Goal: Transaction & Acquisition: Purchase product/service

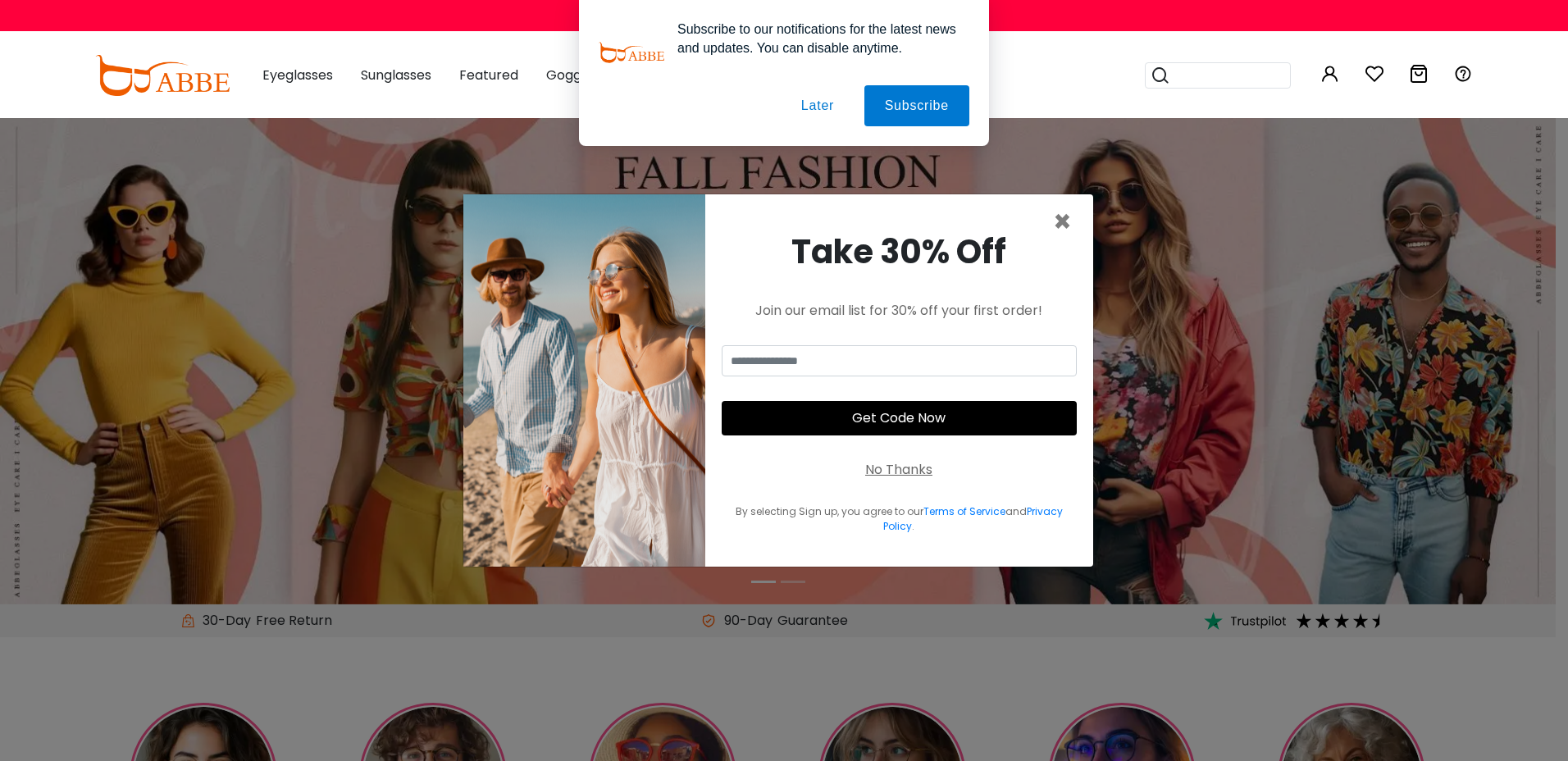
click at [821, 103] on button "Later" at bounding box center [817, 105] width 74 height 41
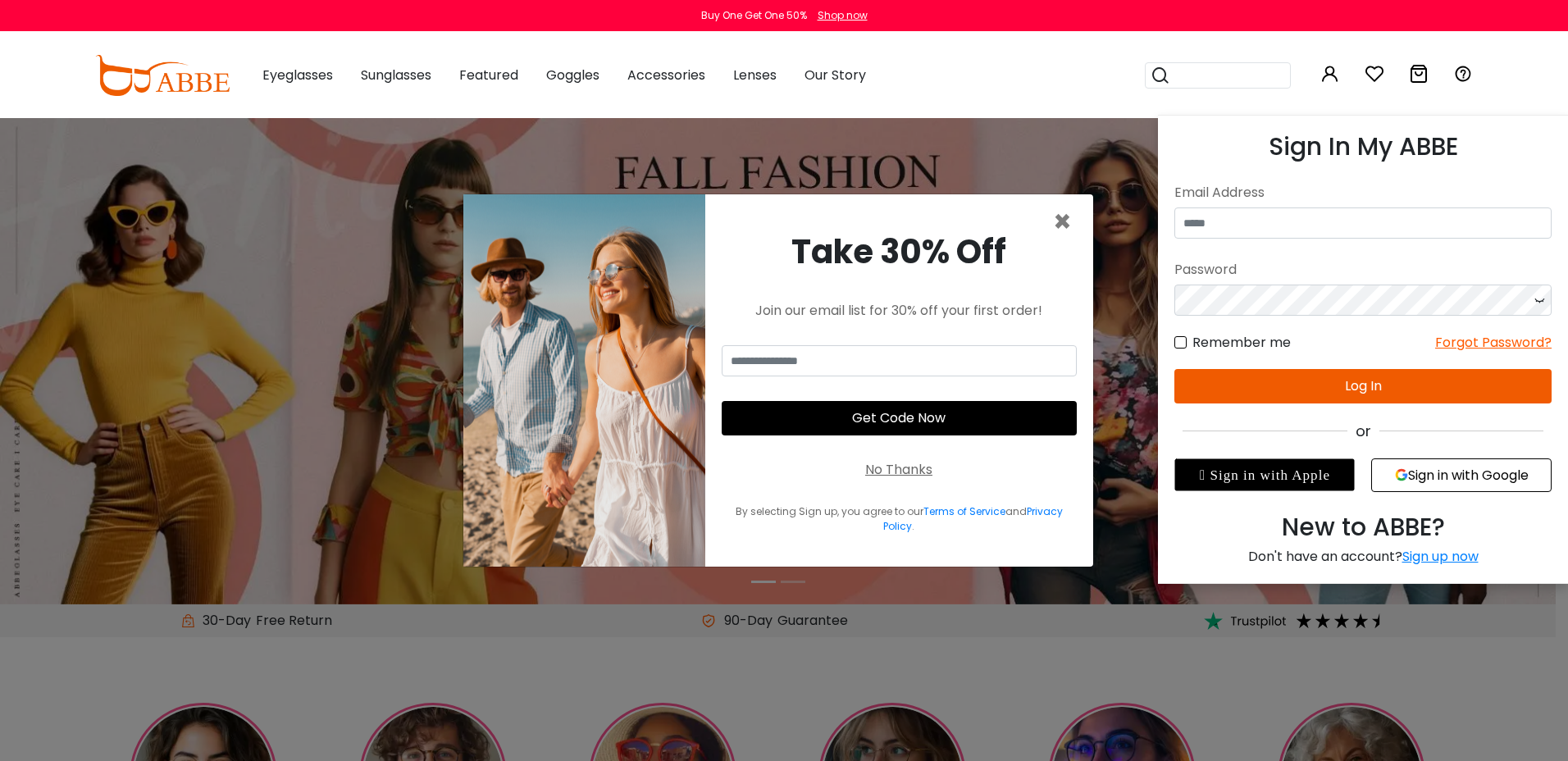
click at [1329, 70] on icon at bounding box center [1330, 74] width 20 height 20
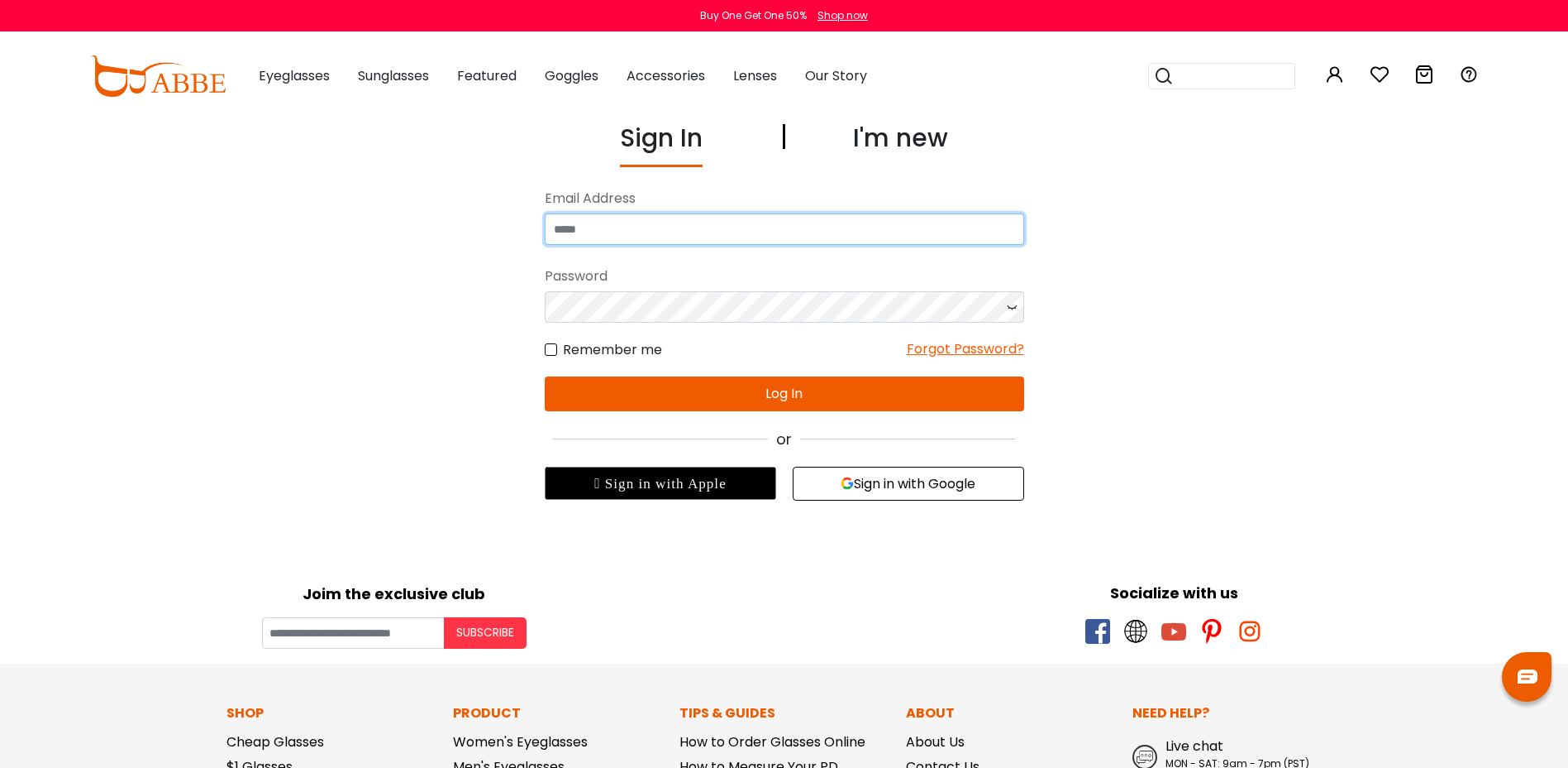
click at [803, 233] on input "email" at bounding box center [784, 229] width 479 height 31
type input "**********"
click at [1010, 311] on icon at bounding box center [1012, 306] width 17 height 31
click at [835, 393] on button "Log In" at bounding box center [784, 393] width 479 height 35
click at [791, 394] on button "Log In" at bounding box center [784, 393] width 479 height 35
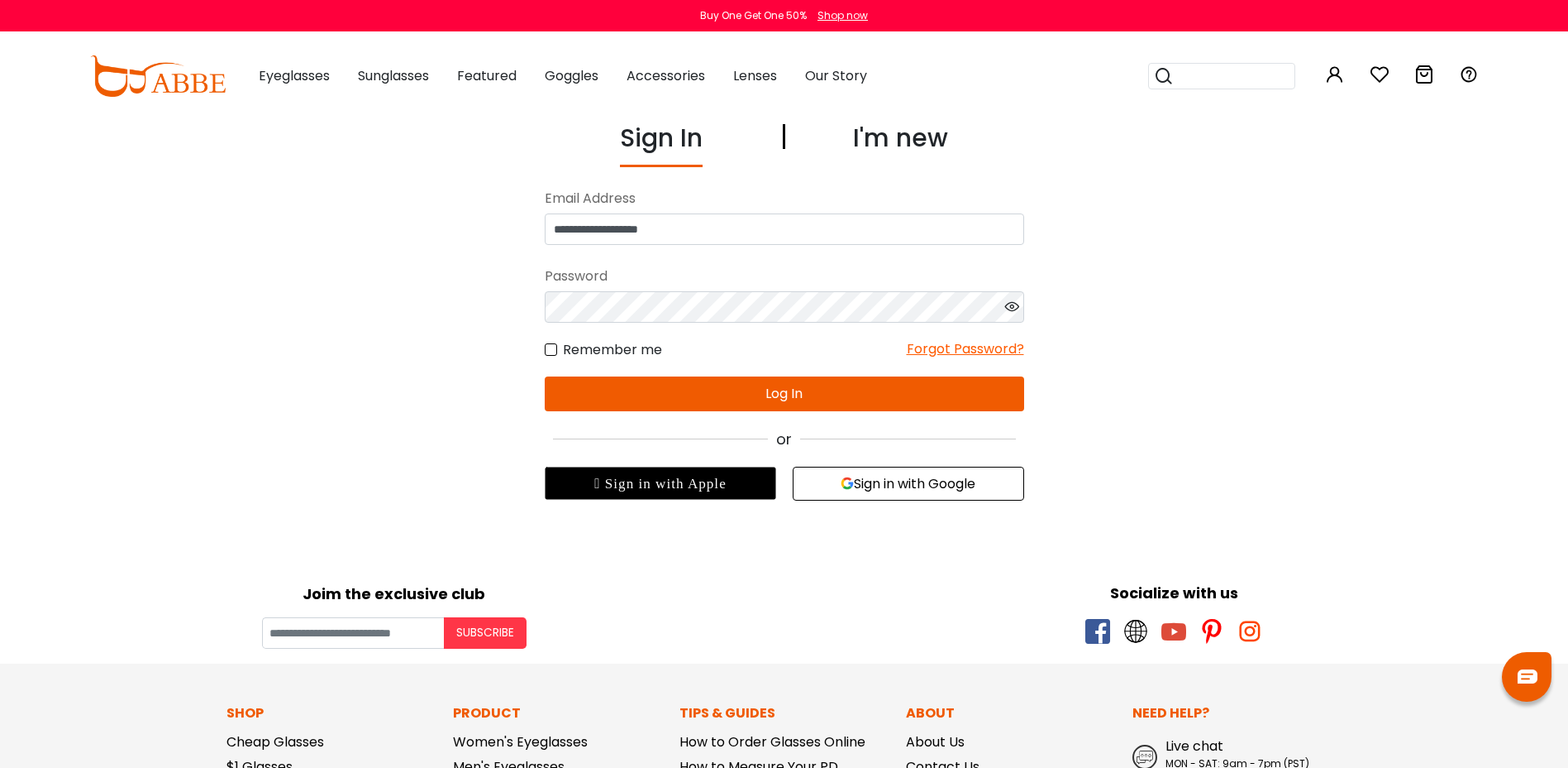
click at [790, 394] on form "**********" at bounding box center [784, 298] width 479 height 228
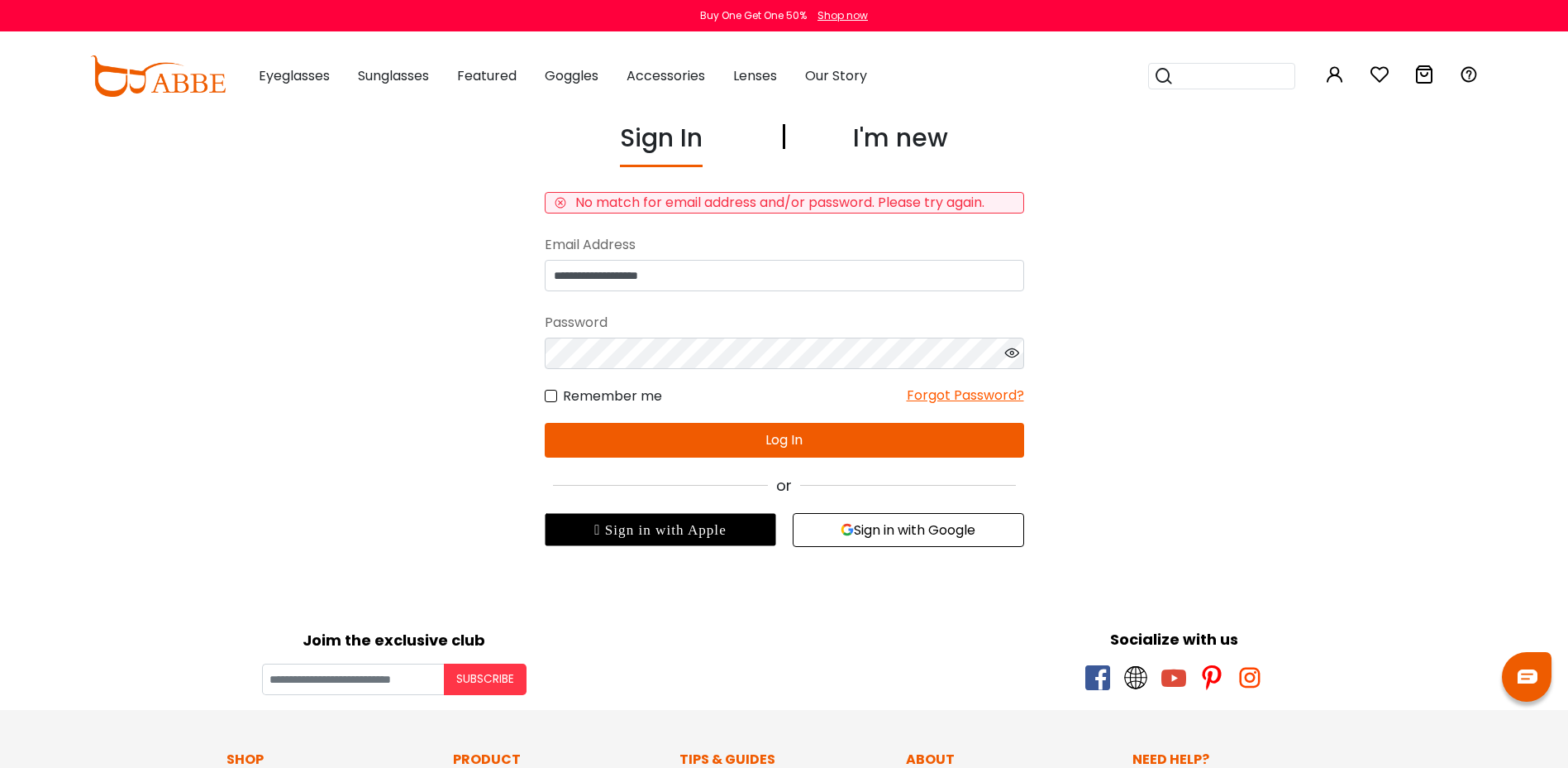
click at [860, 538] on button "Sign in with Google" at bounding box center [908, 530] width 231 height 34
click at [854, 527] on button "Sign in with Google" at bounding box center [908, 530] width 231 height 34
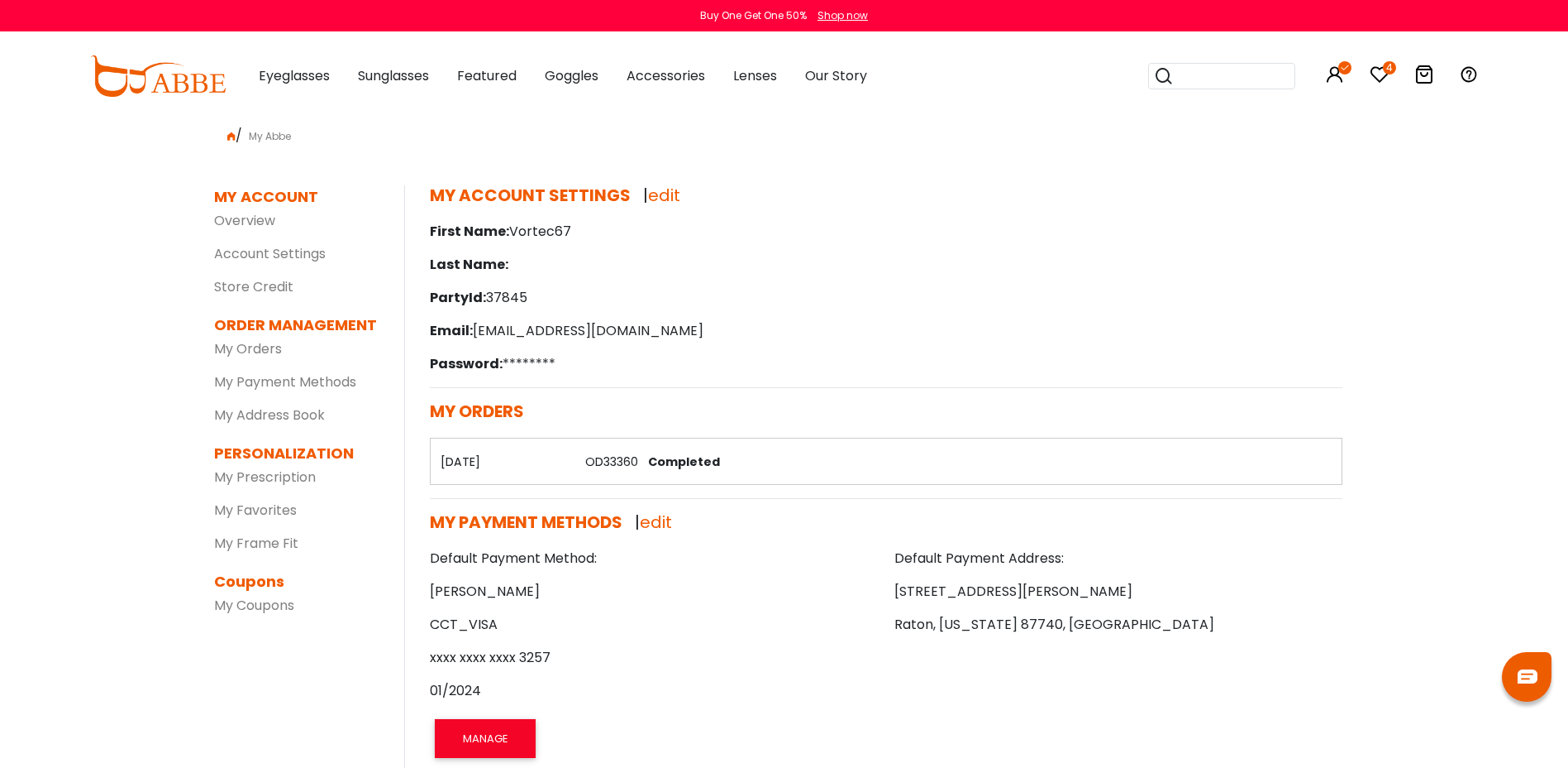
click at [1376, 76] on icon at bounding box center [1380, 74] width 20 height 20
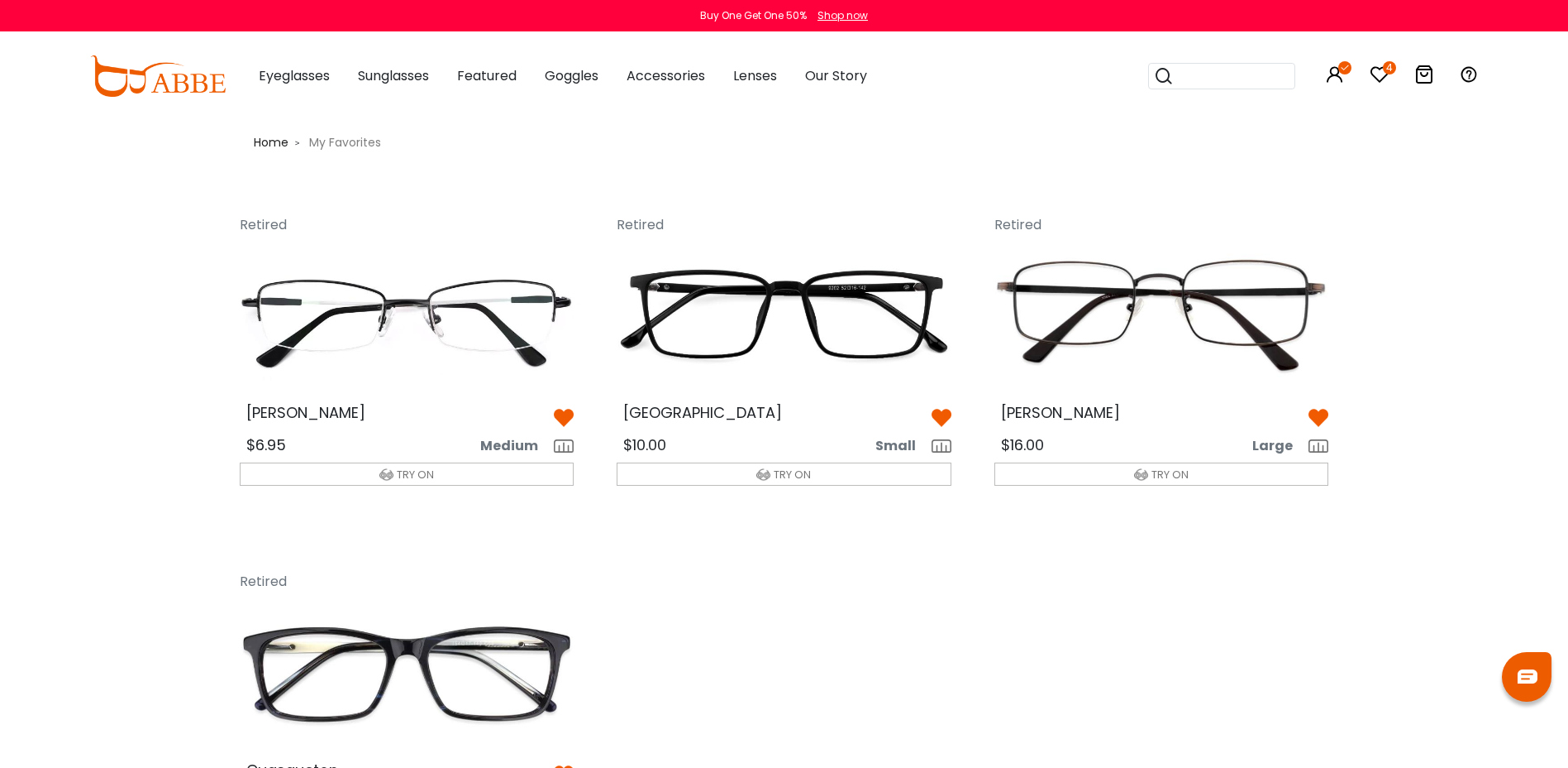
click at [750, 313] on img at bounding box center [784, 316] width 361 height 181
click at [771, 327] on img at bounding box center [784, 316] width 361 height 181
click at [760, 325] on img at bounding box center [784, 316] width 361 height 181
click at [1141, 289] on img at bounding box center [1161, 316] width 361 height 181
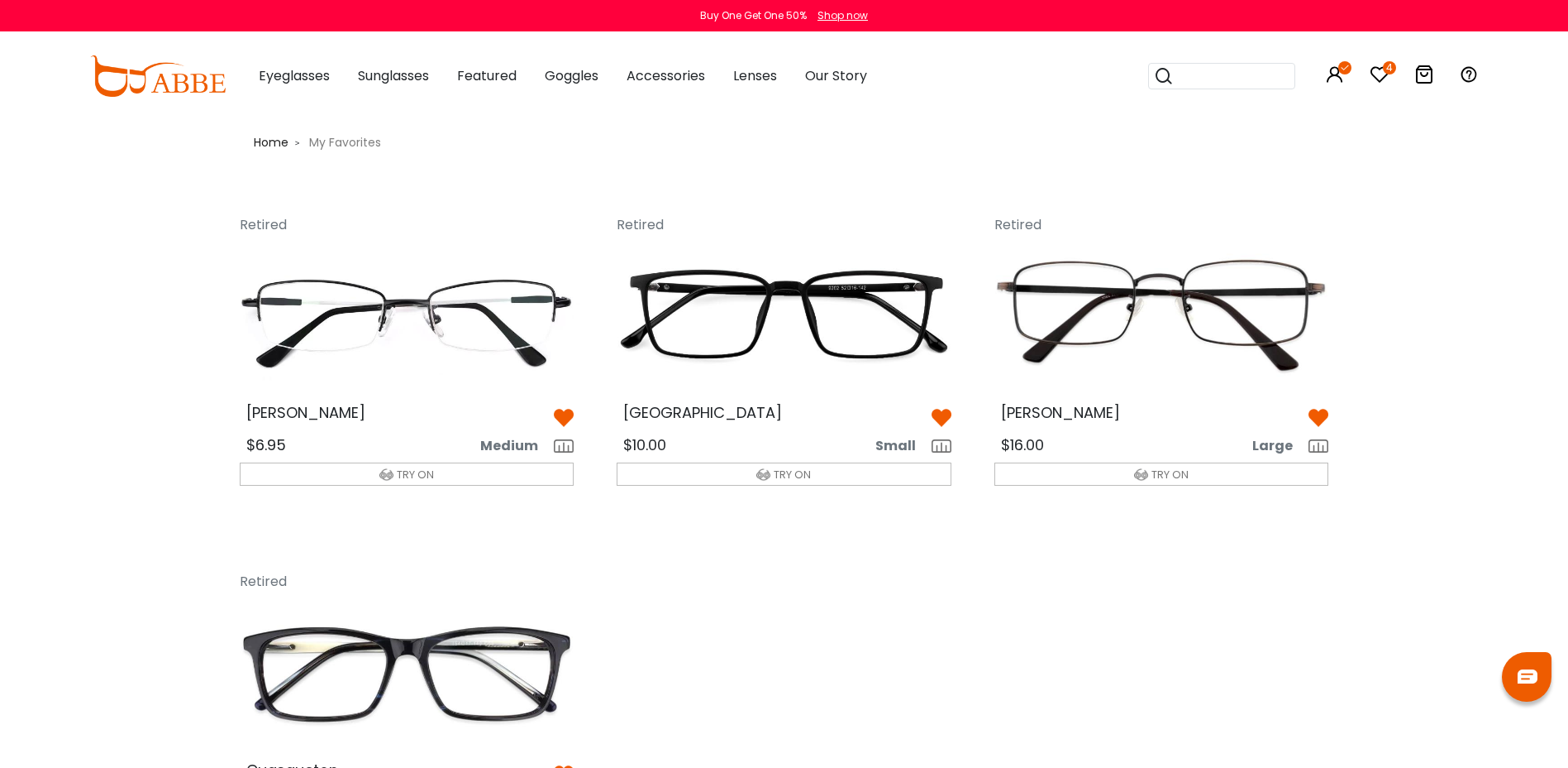
click at [1141, 290] on img at bounding box center [1161, 316] width 361 height 181
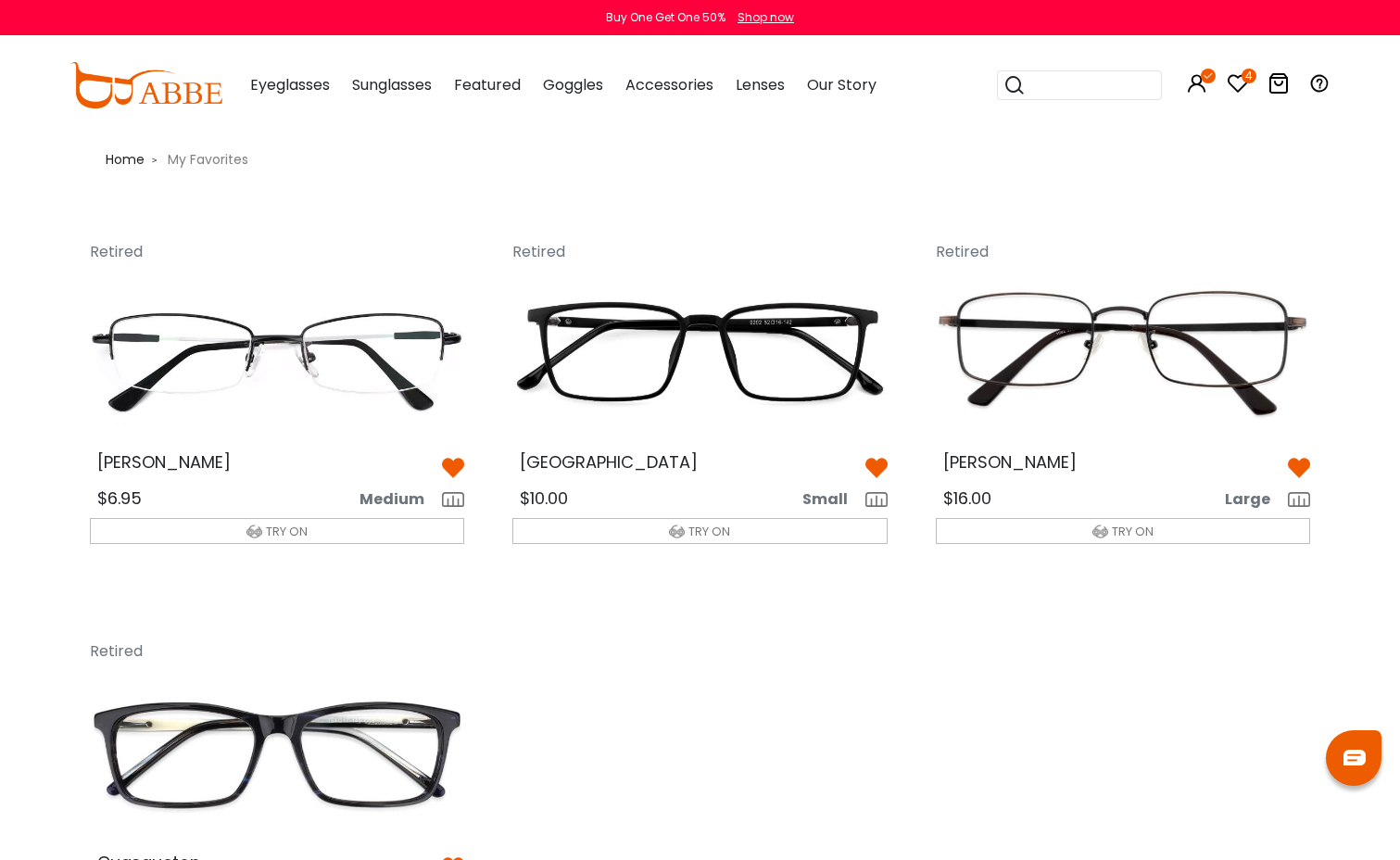
click at [1173, 356] on img at bounding box center [1123, 353] width 405 height 202
click at [1172, 357] on img at bounding box center [1123, 353] width 405 height 202
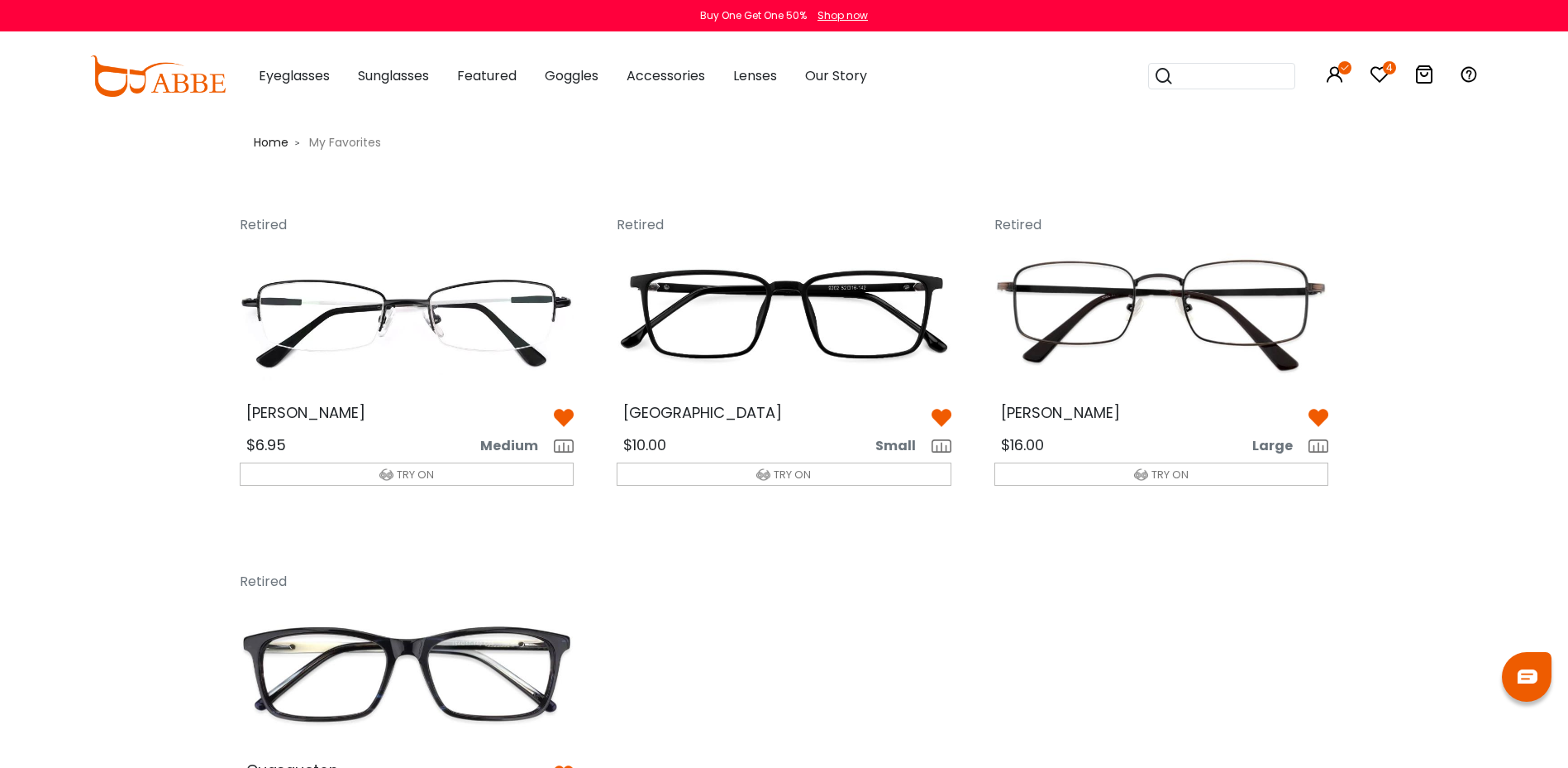
click at [1114, 295] on img at bounding box center [1161, 316] width 361 height 181
click at [1382, 74] on icon at bounding box center [1380, 74] width 20 height 20
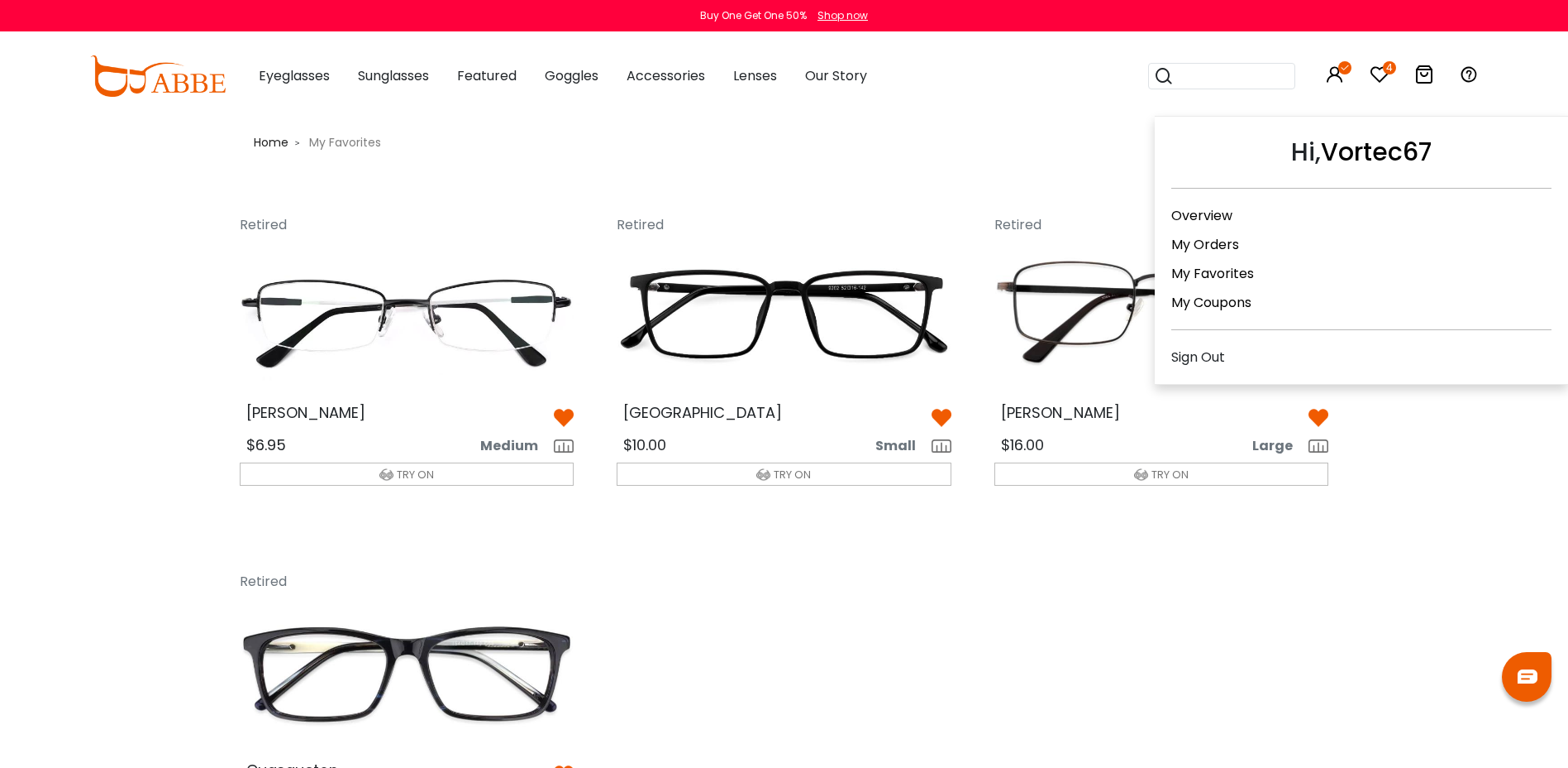
click at [1336, 81] on icon at bounding box center [1335, 74] width 20 height 20
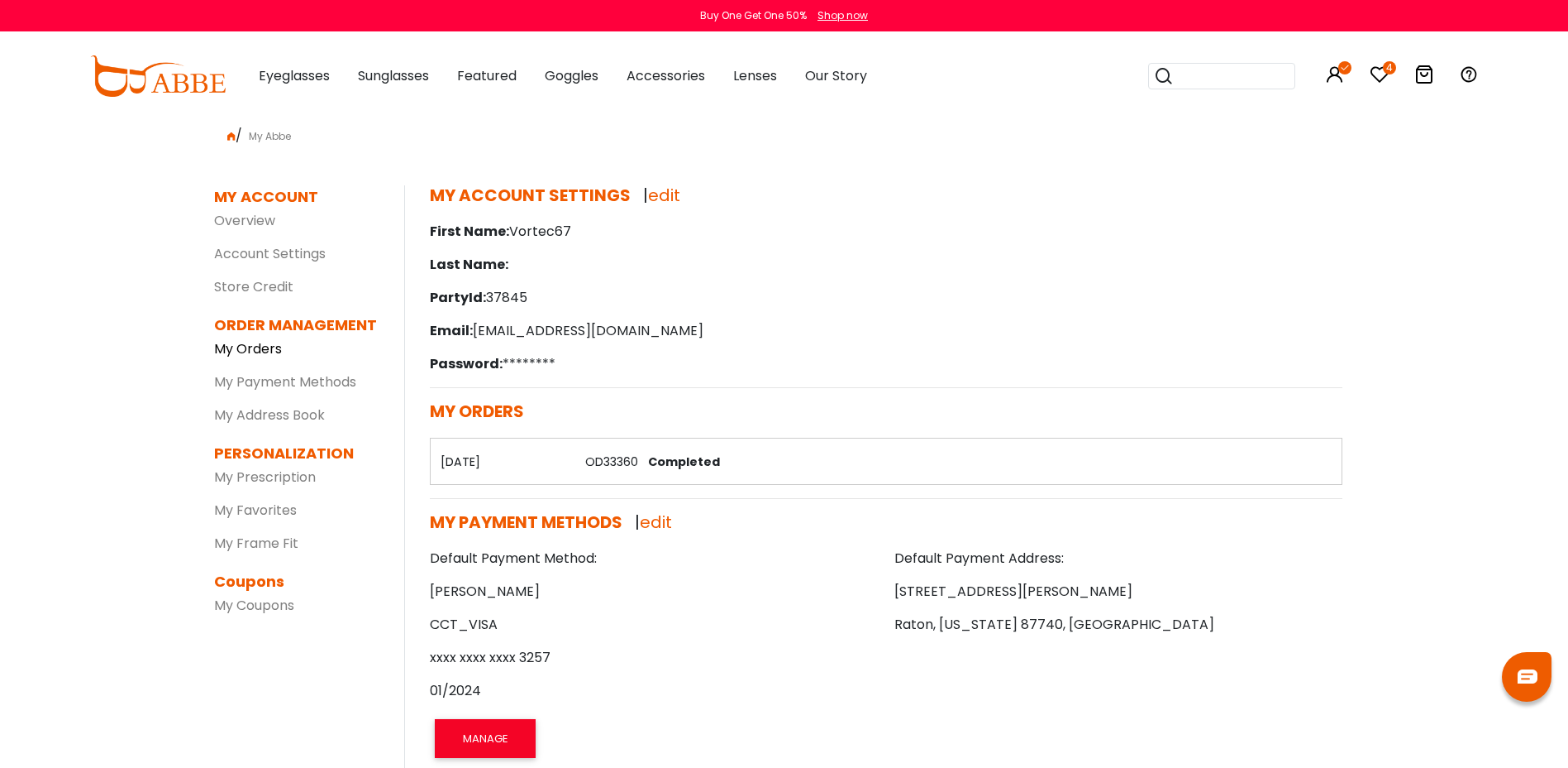
click at [270, 354] on link "My Orders" at bounding box center [248, 349] width 67 height 19
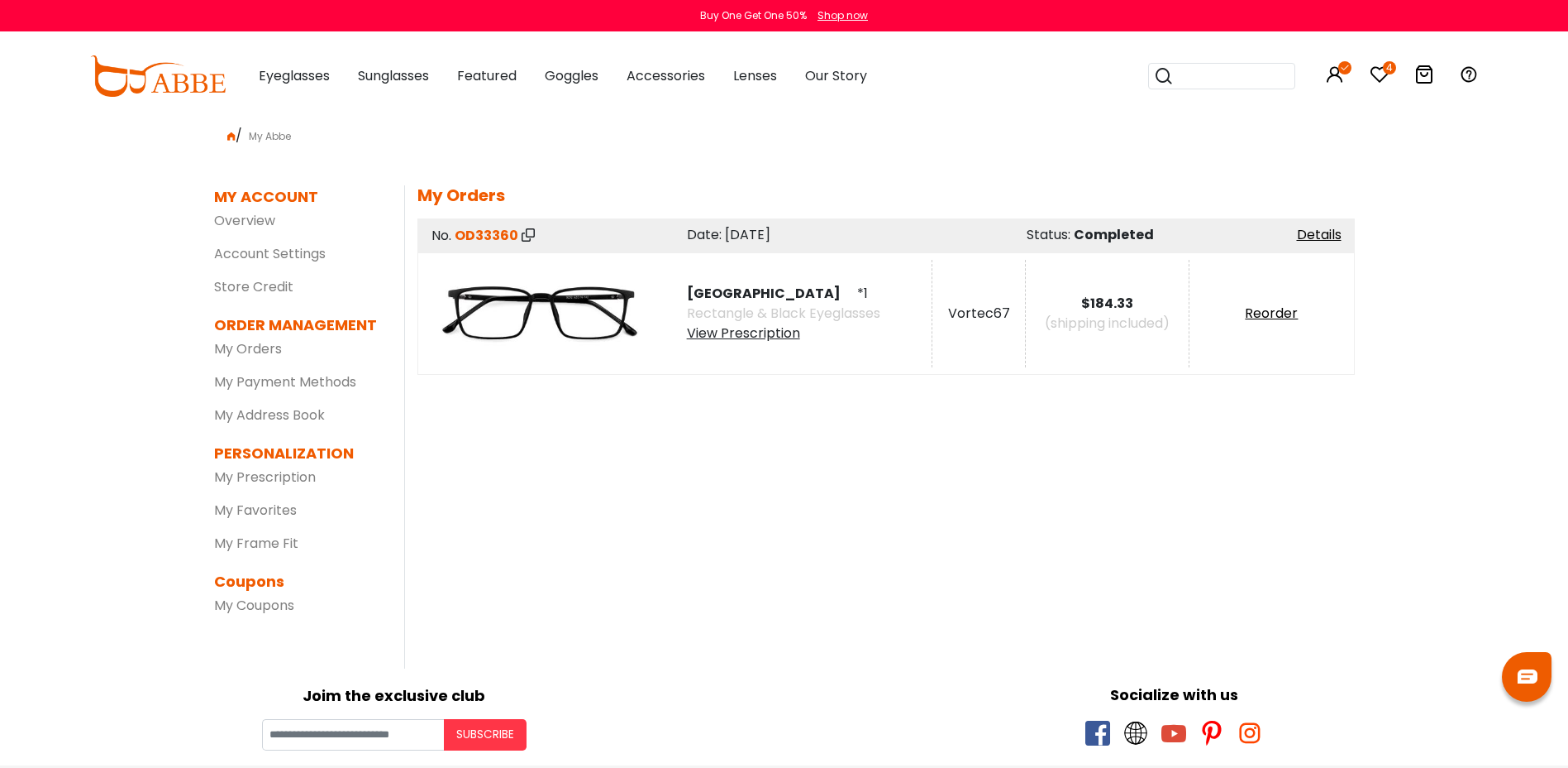
click at [730, 327] on div "View Prescription" at bounding box center [784, 333] width 193 height 20
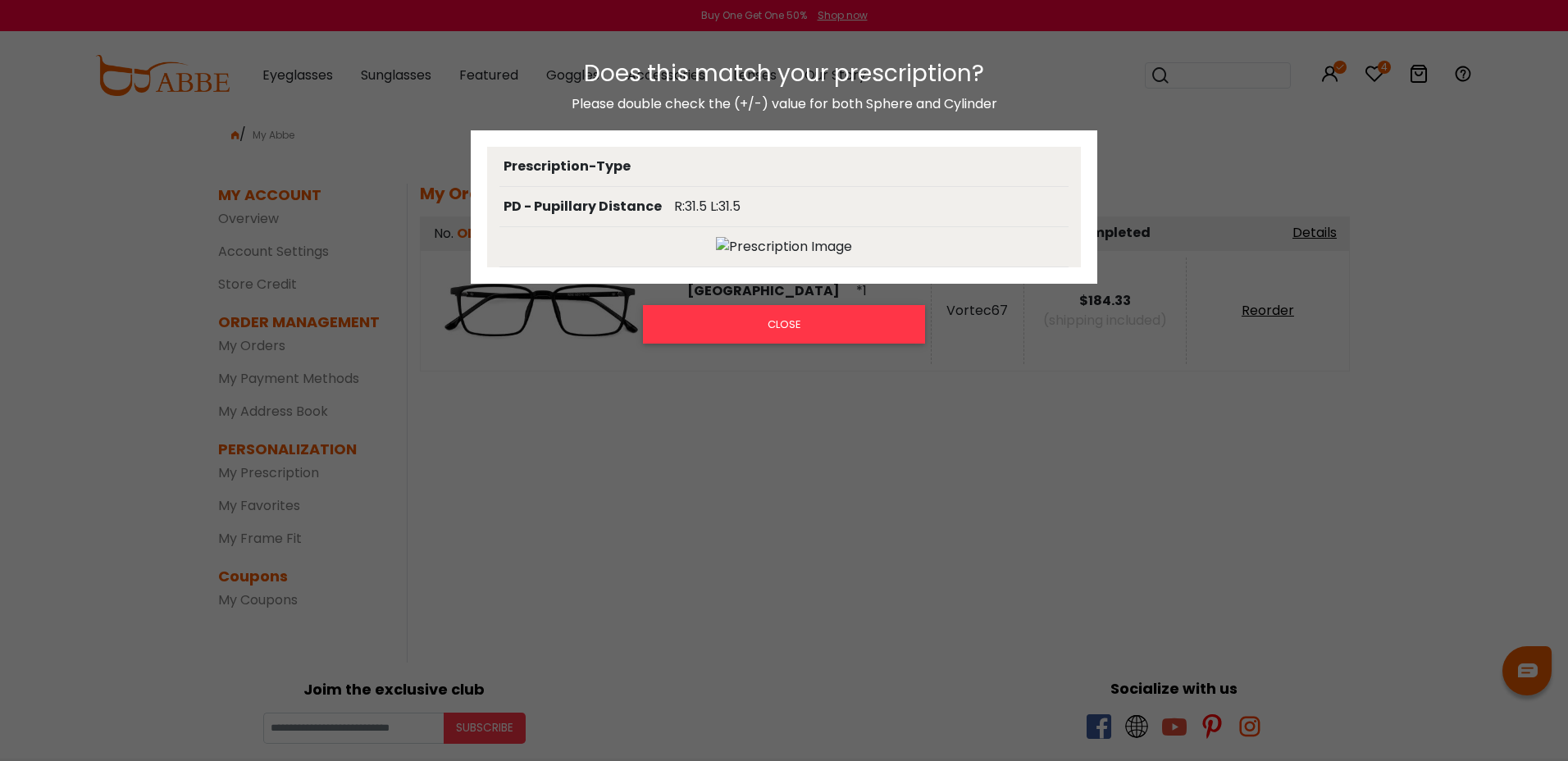
click at [769, 243] on img at bounding box center [784, 247] width 136 height 20
click at [754, 247] on img at bounding box center [784, 247] width 136 height 20
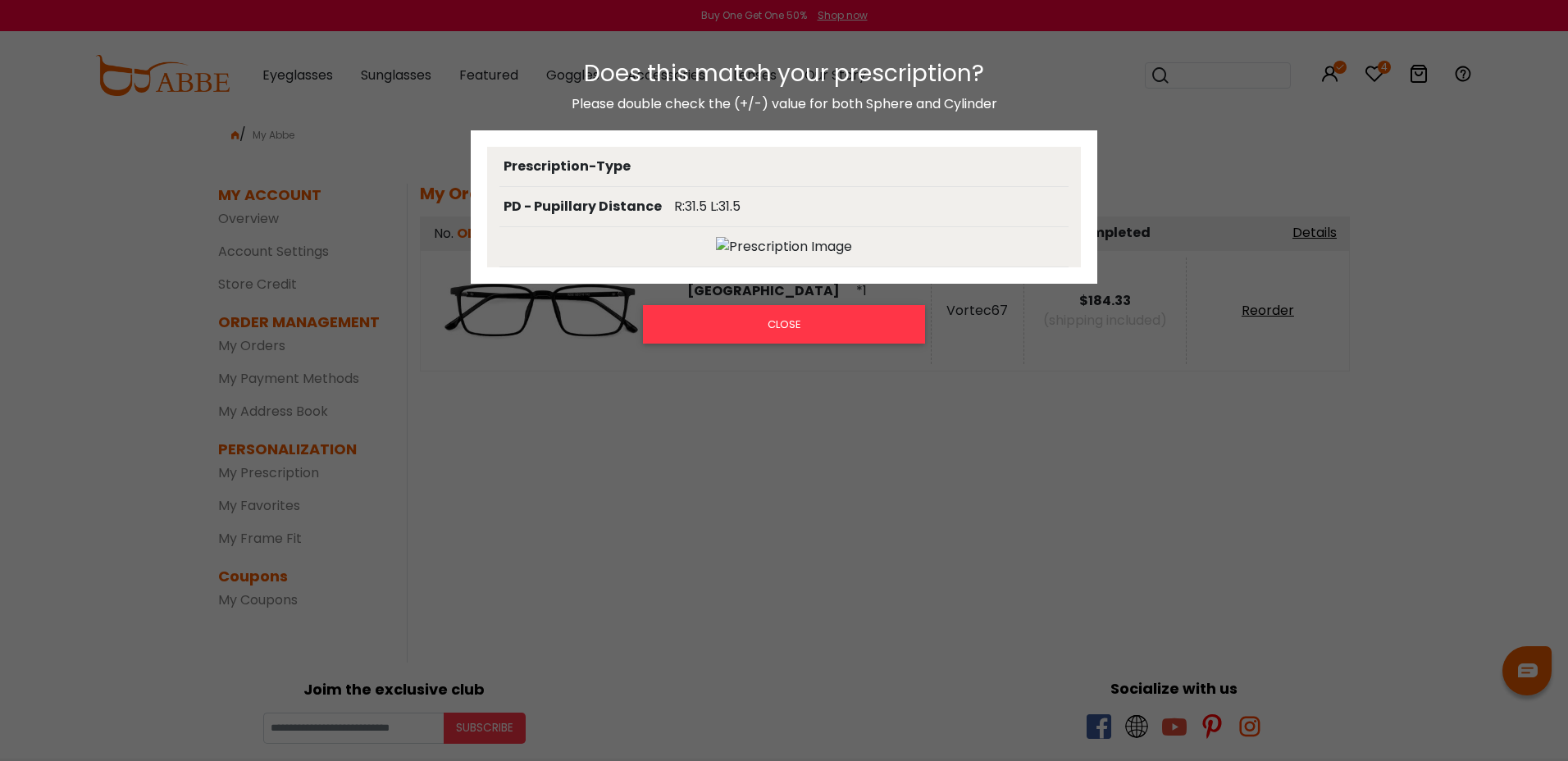
click at [766, 249] on img at bounding box center [784, 247] width 136 height 20
click at [768, 249] on img at bounding box center [784, 247] width 136 height 20
click at [669, 419] on div "Does this match your prescription? Please double check the (+/-) value for both…" at bounding box center [784, 389] width 1568 height 692
click at [636, 391] on div "Does this match your prescription? Please double check the (+/-) value for both…" at bounding box center [784, 389] width 1568 height 692
click at [694, 328] on button "CLOSE" at bounding box center [783, 324] width 282 height 38
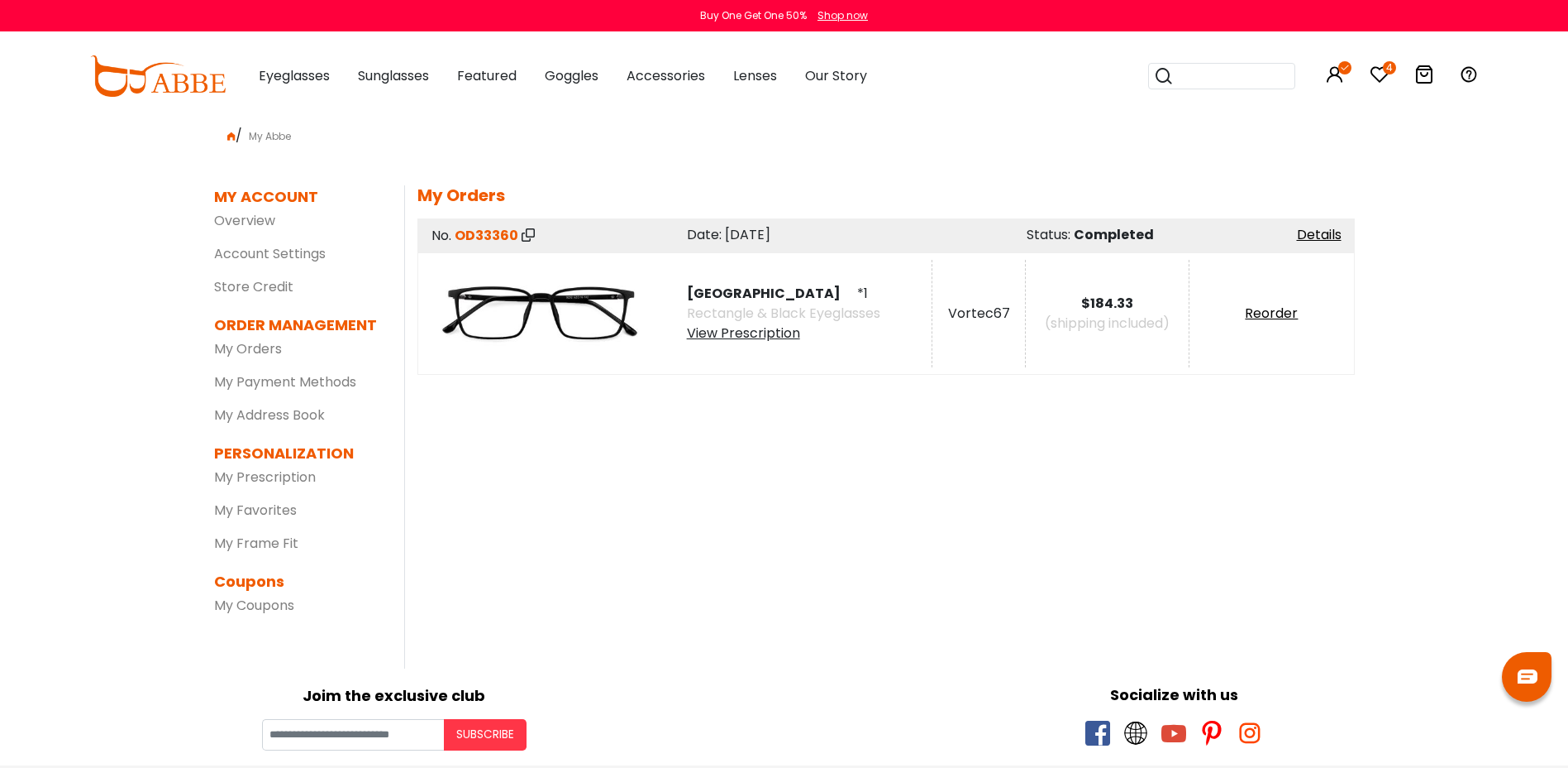
click at [542, 314] on img at bounding box center [540, 313] width 215 height 107
click at [576, 316] on img at bounding box center [540, 313] width 215 height 107
click at [1325, 228] on link "Details" at bounding box center [1319, 235] width 45 height 19
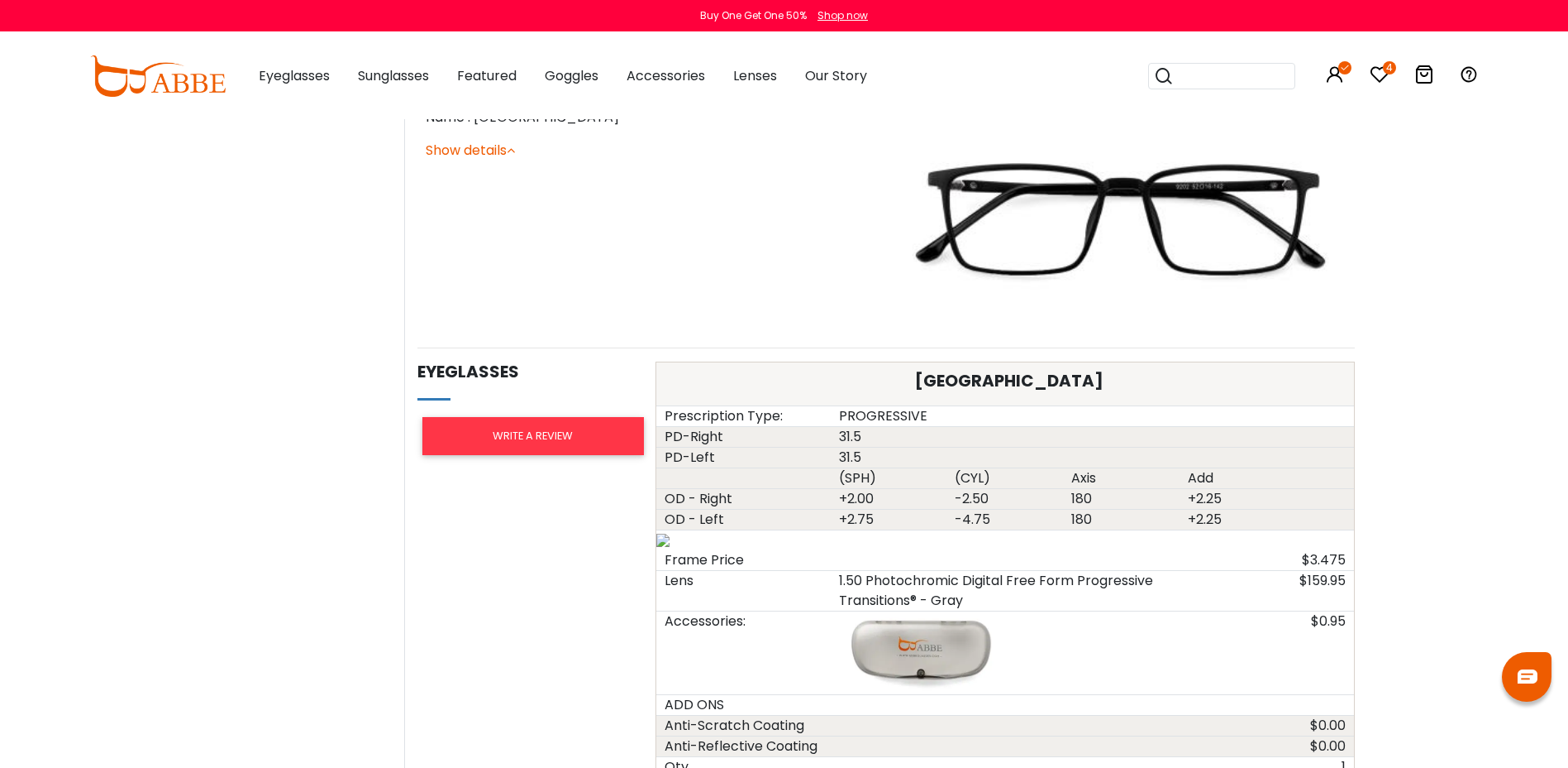
scroll to position [662, 0]
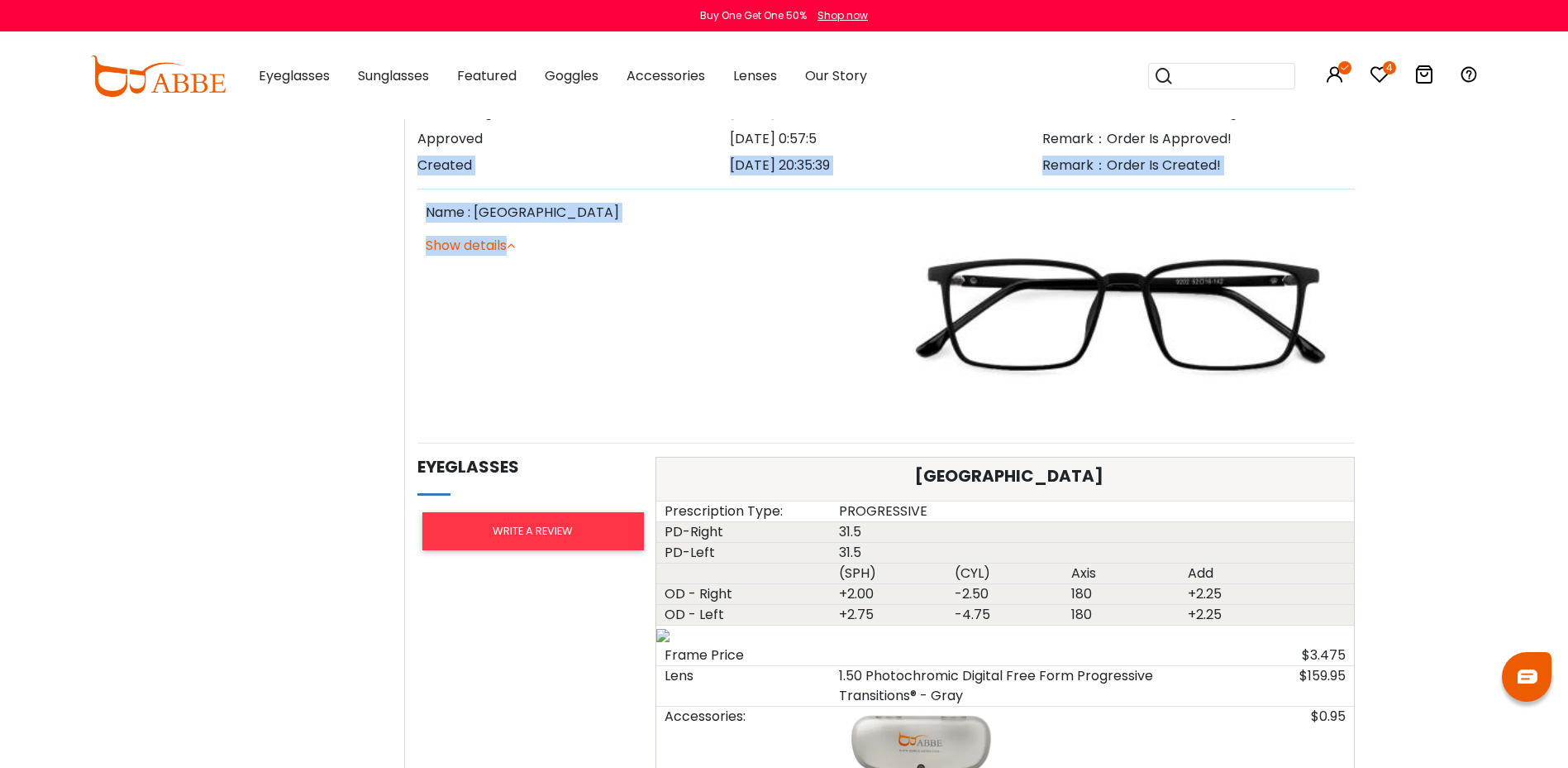
drag, startPoint x: 1361, startPoint y: 141, endPoint x: 777, endPoint y: 388, distance: 634.1
click at [777, 391] on body "Eyeglasses Thanks for your subscription Please use coupon code " NEWCOMER " to …" at bounding box center [784, 602] width 1568 height 2290
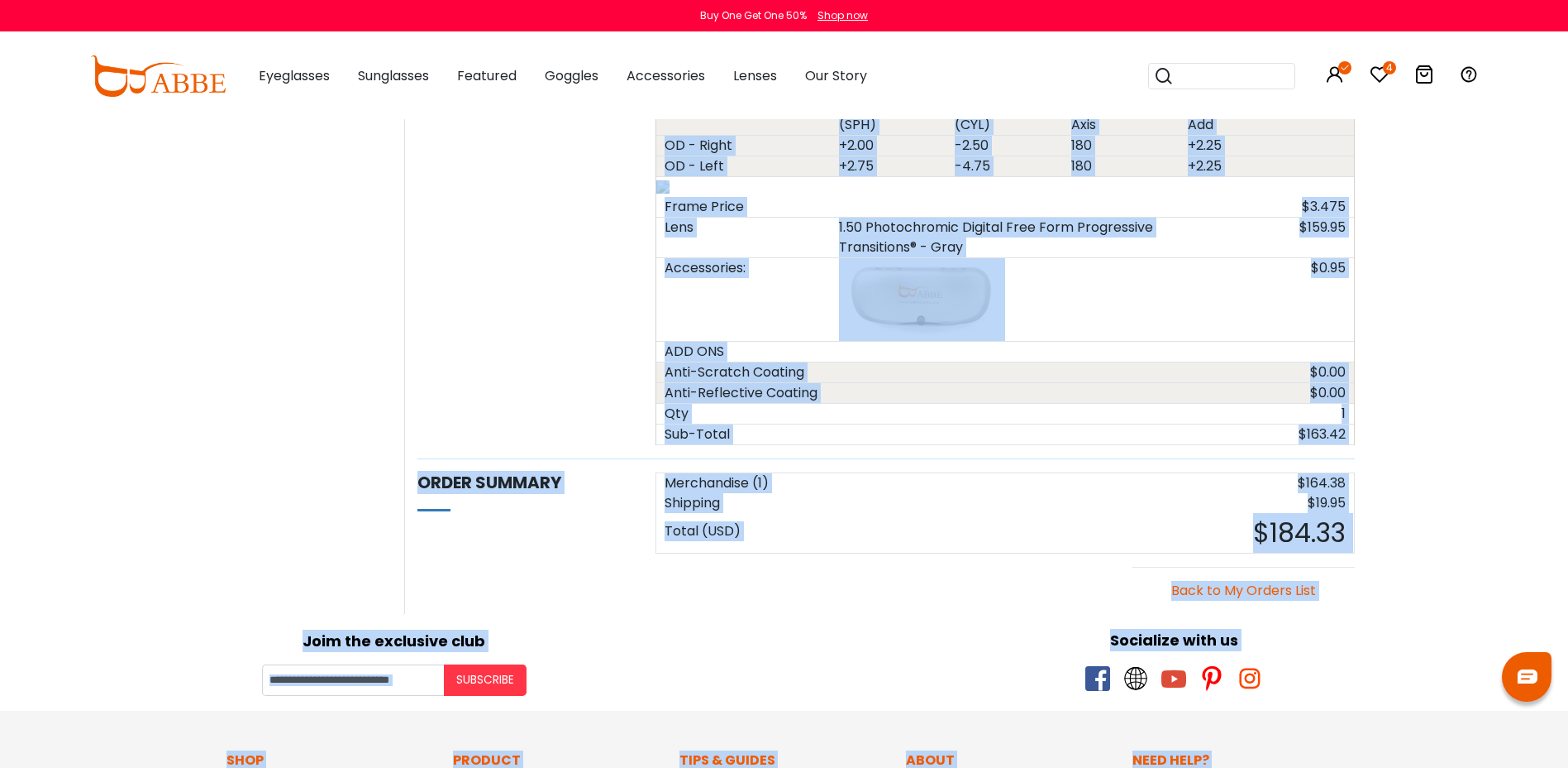
scroll to position [1241, 0]
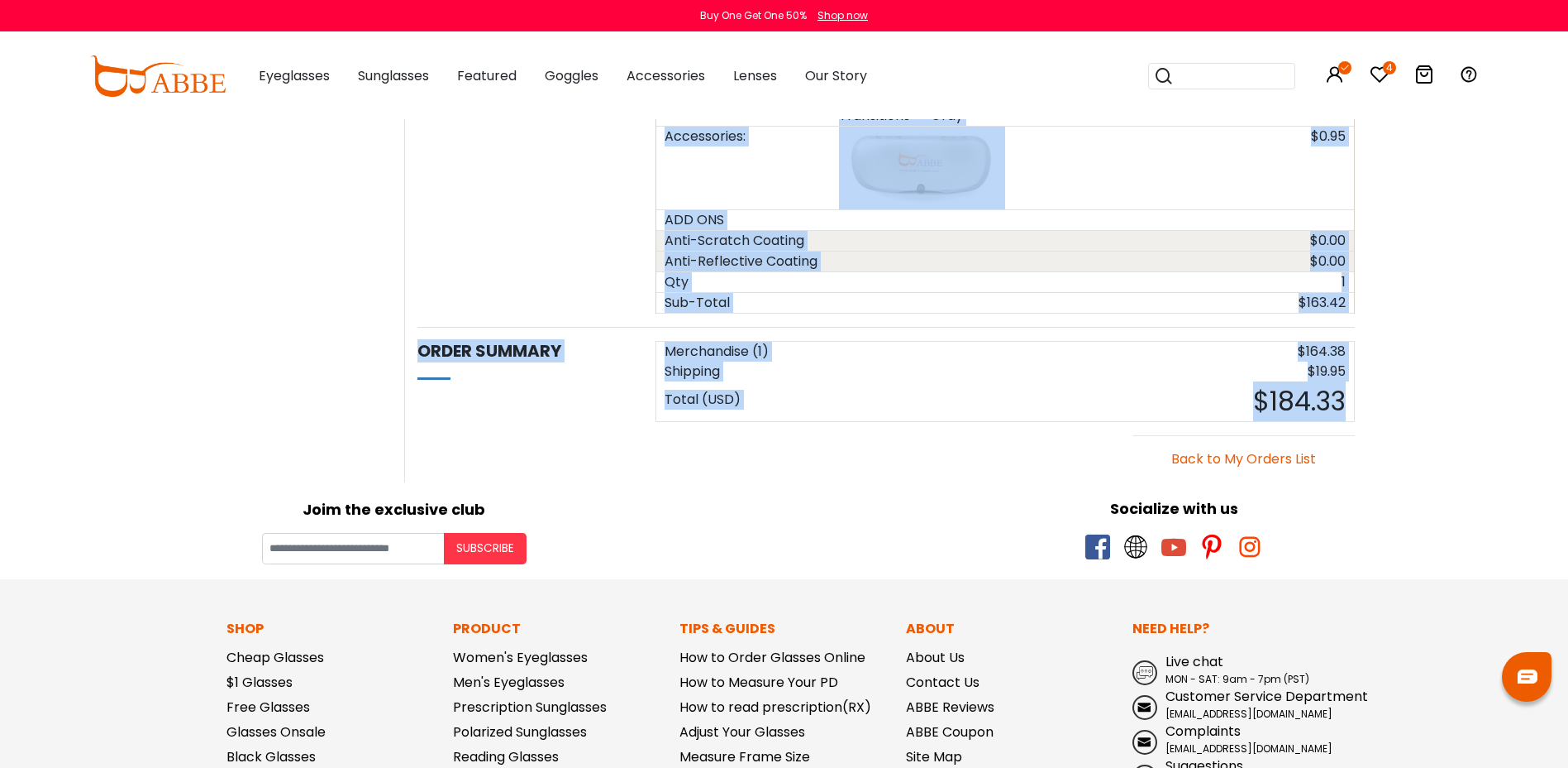
drag, startPoint x: 414, startPoint y: 137, endPoint x: 1404, endPoint y: 414, distance: 1028.0
click at [1404, 414] on body "Eyeglasses Thanks for your subscription Please use coupon code " NEWCOMER " to …" at bounding box center [784, 22] width 1568 height 2290
drag, startPoint x: 1404, startPoint y: 414, endPoint x: 1317, endPoint y: 360, distance: 102.4
copy div "Approved 2021-10-12 0:57:5 Remark：Order Is Approved! Created 2021-10-04 20:35:3…"
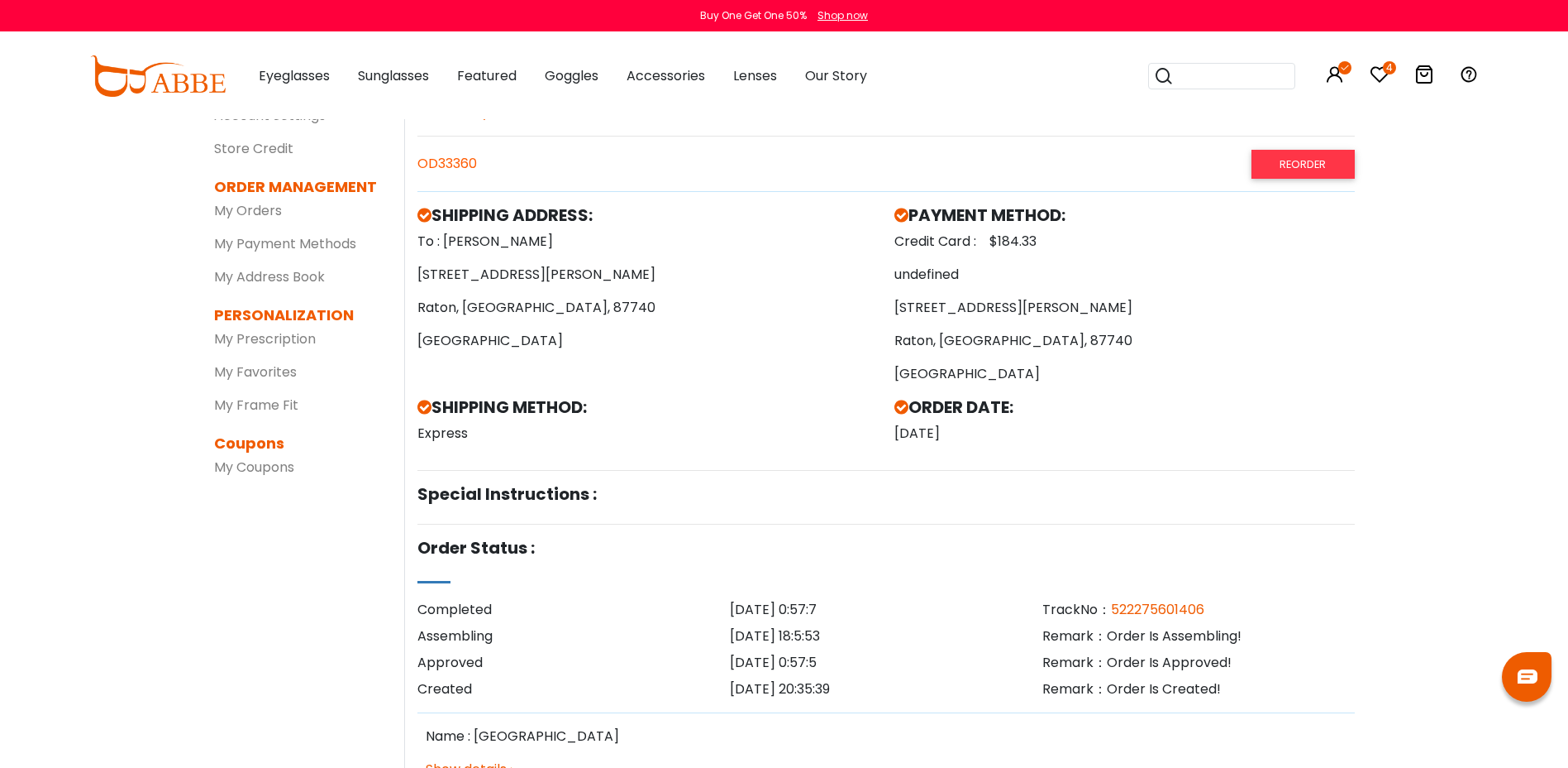
scroll to position [166, 0]
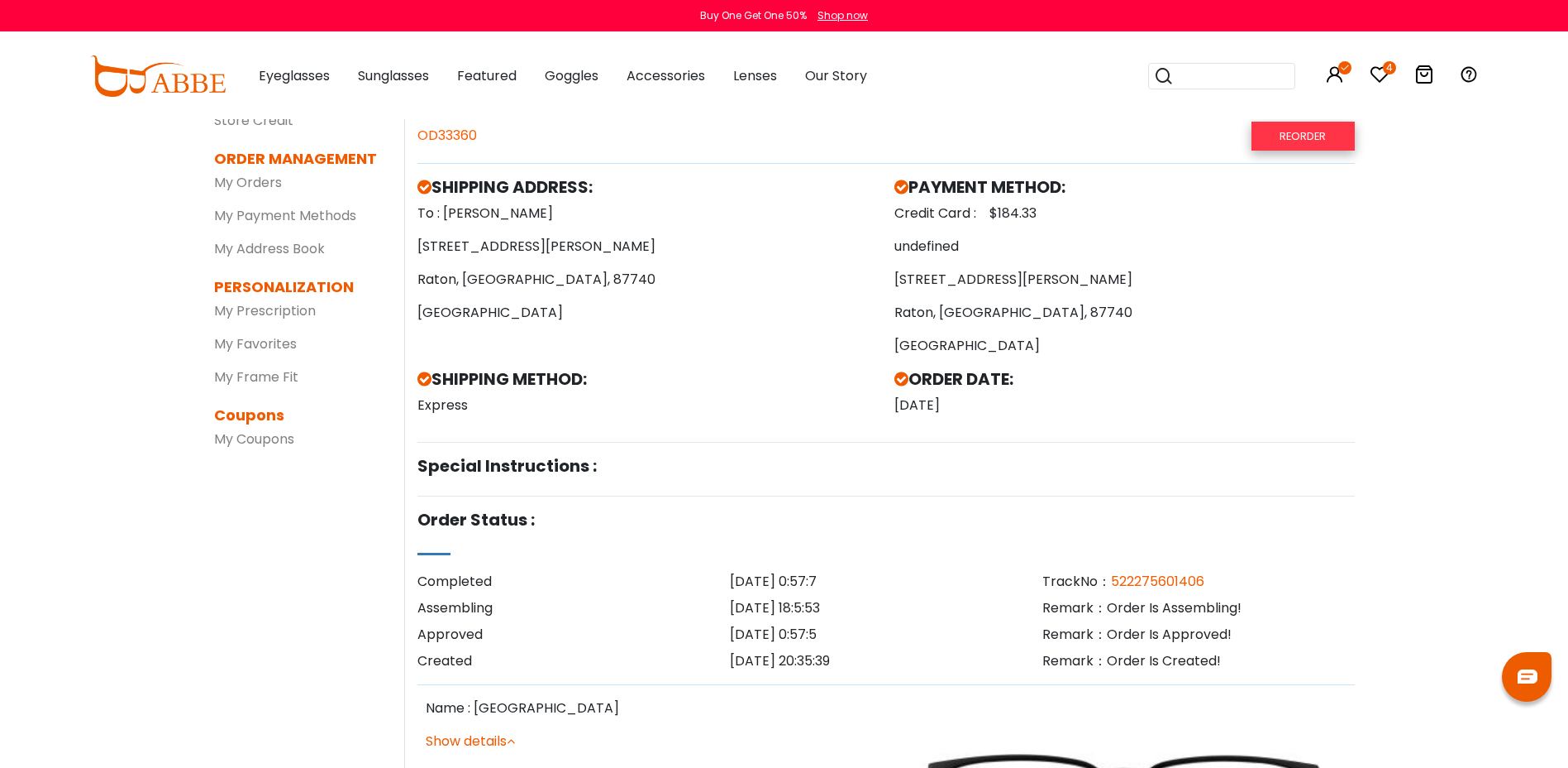
click at [1293, 140] on link "Reorder" at bounding box center [1303, 136] width 103 height 29
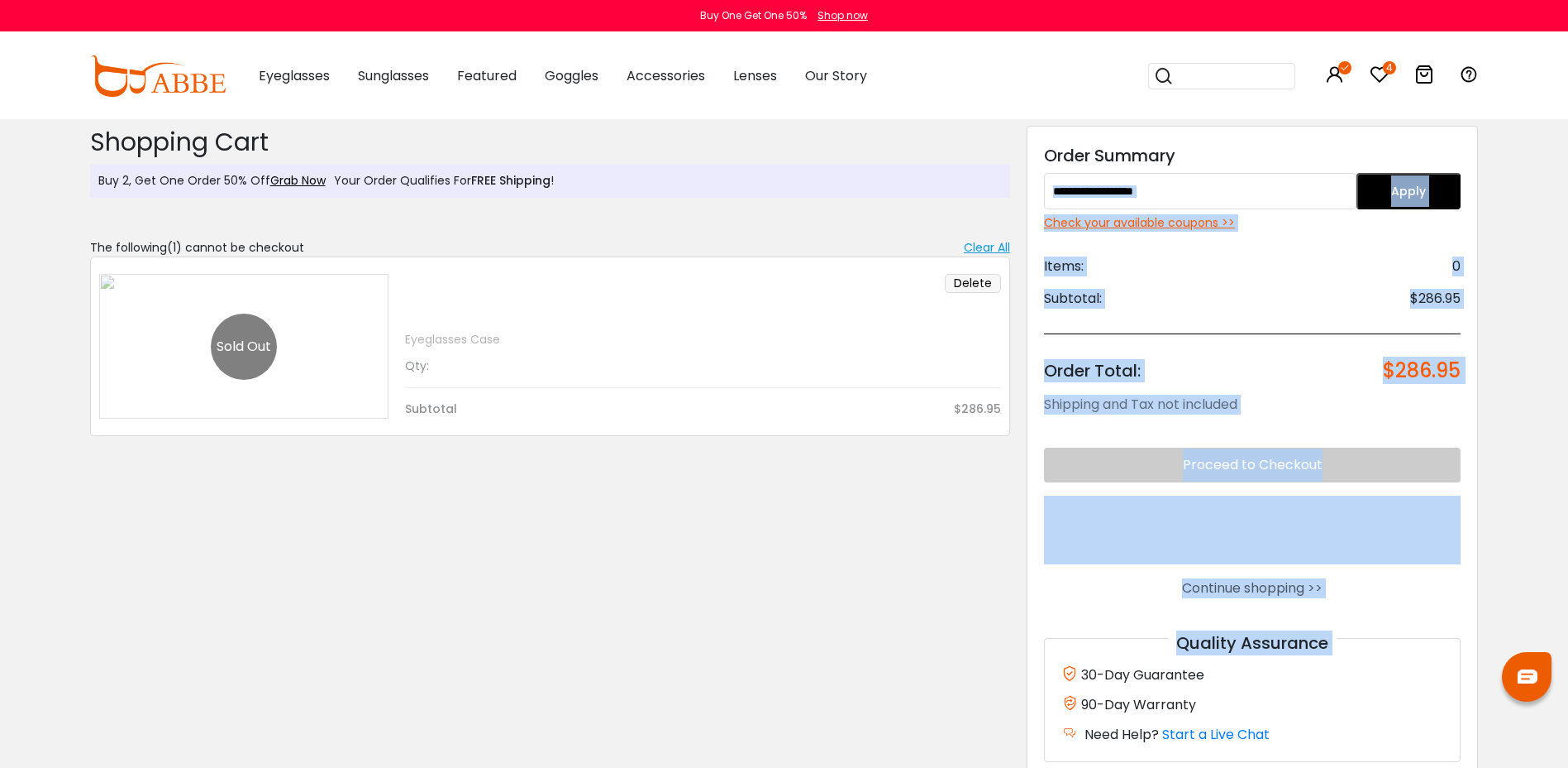
drag, startPoint x: 1491, startPoint y: 135, endPoint x: 1031, endPoint y: 622, distance: 669.9
copy div "Apply Check your available coupons >> Items: 0 Subtotal: $286.95 Order Total: $…"
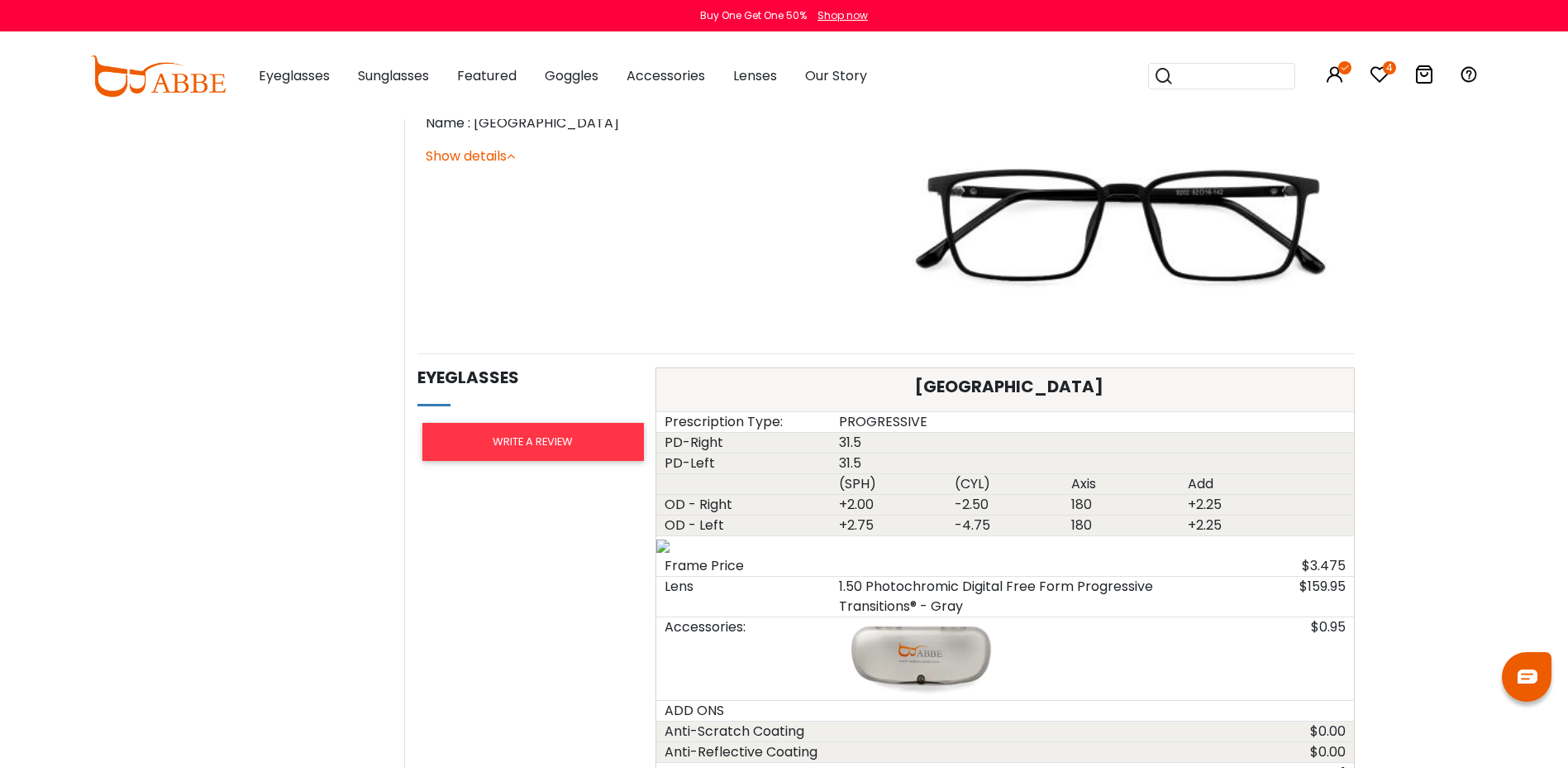
scroll to position [579, 0]
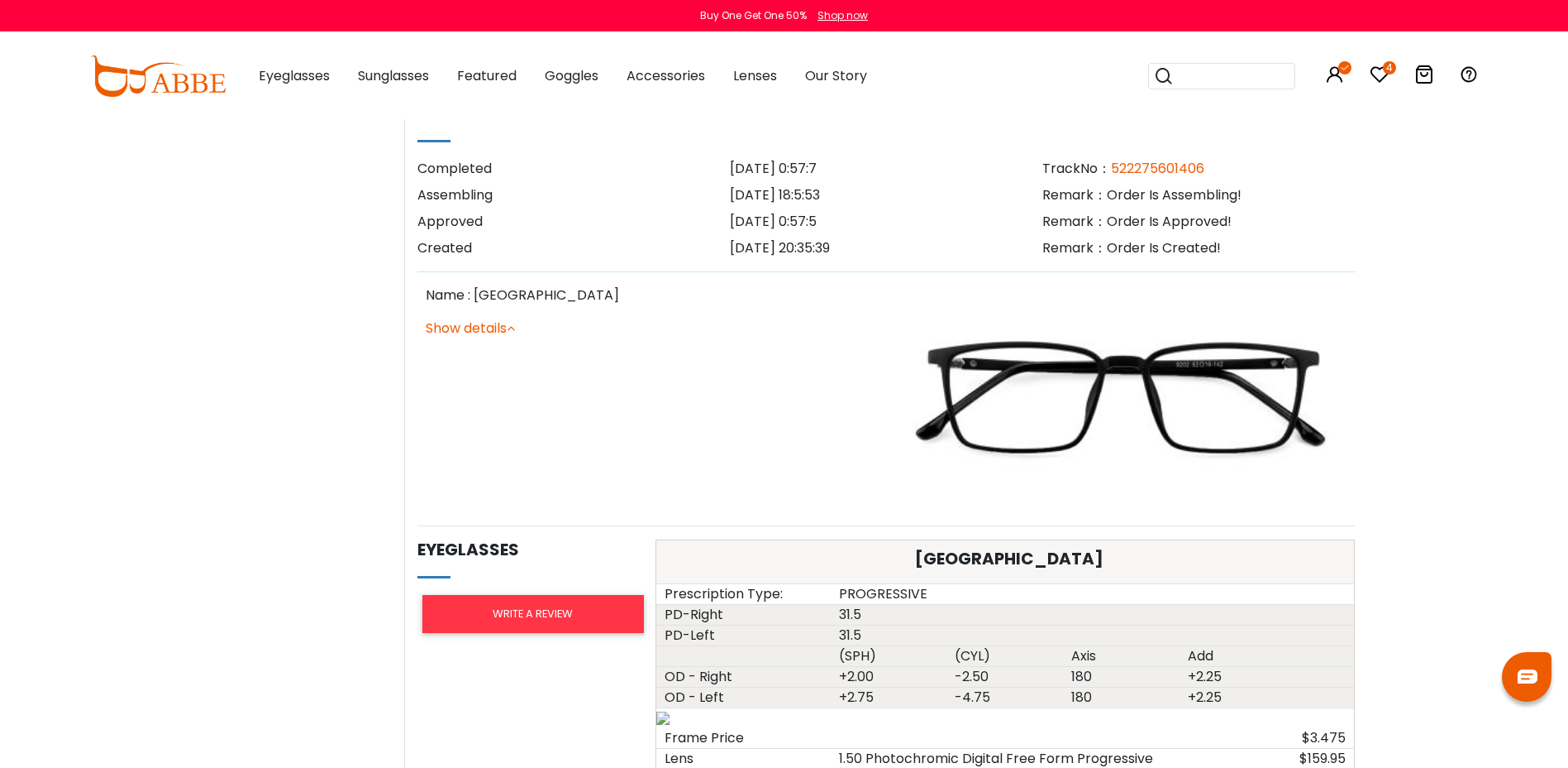
click at [1071, 376] on img at bounding box center [1121, 398] width 452 height 227
click at [1349, 291] on div at bounding box center [1121, 399] width 469 height 227
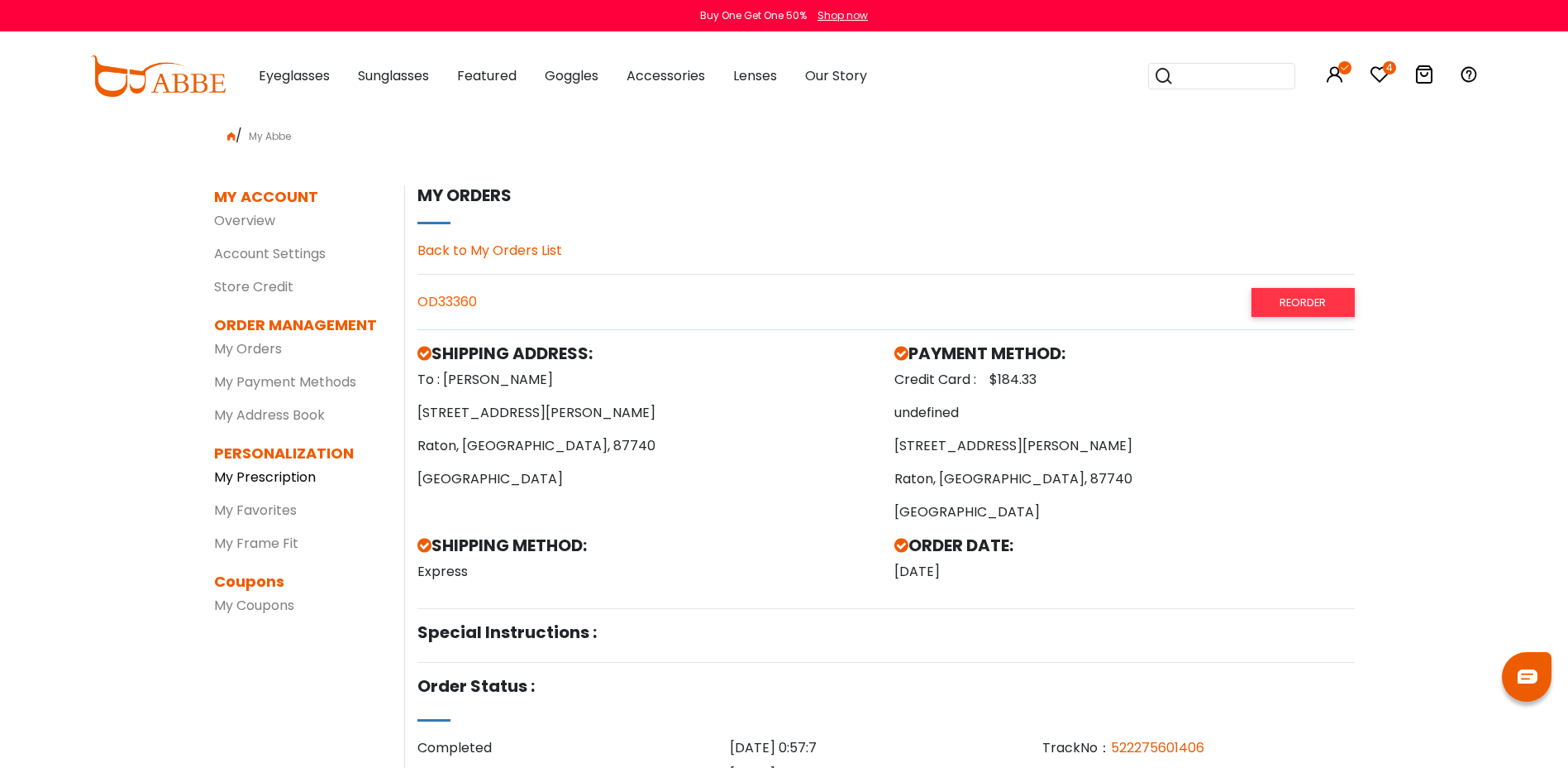
click at [271, 479] on link "My Prescription" at bounding box center [265, 477] width 102 height 19
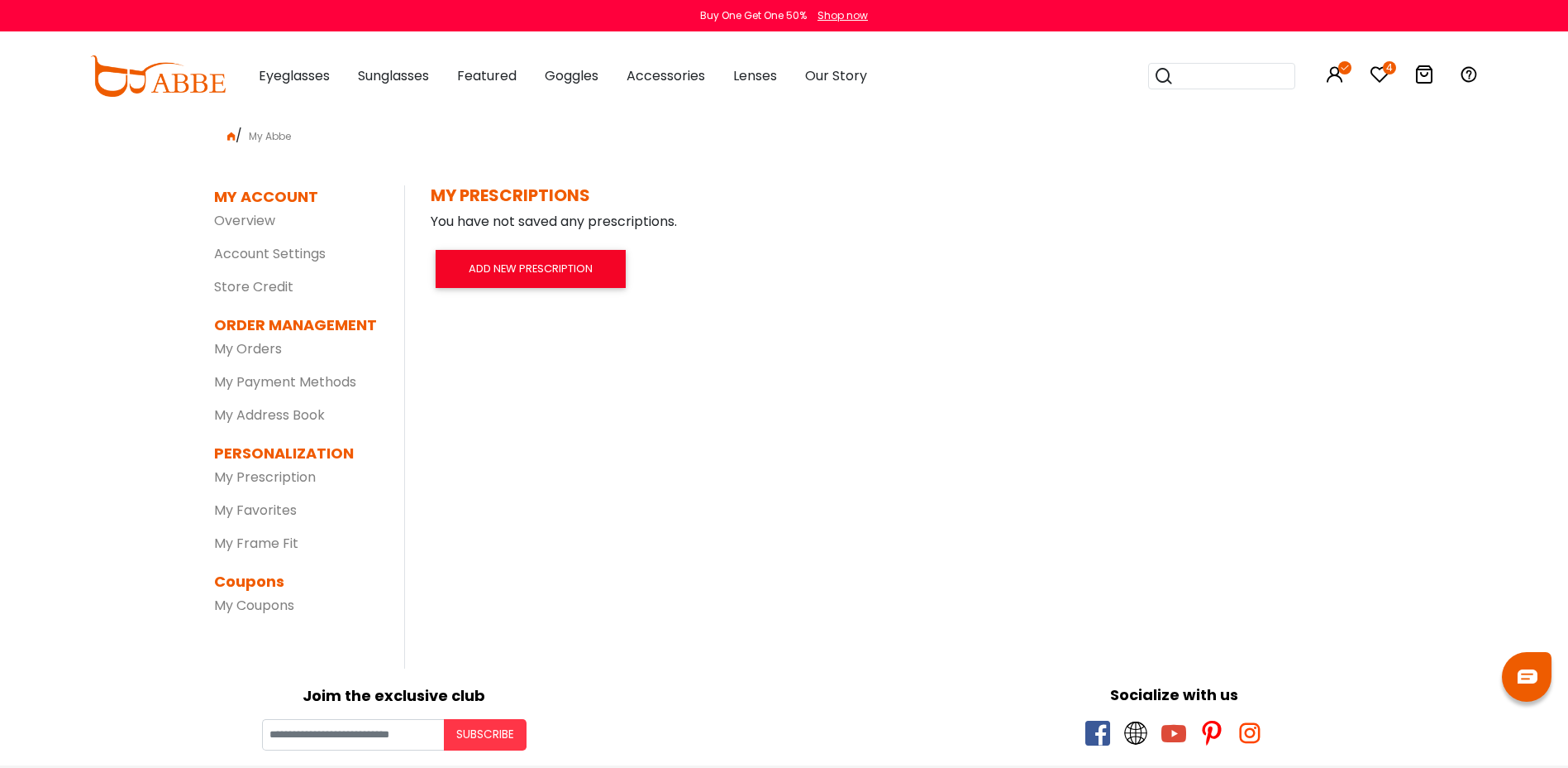
click at [1381, 78] on icon at bounding box center [1380, 74] width 20 height 20
